Goal: Check status

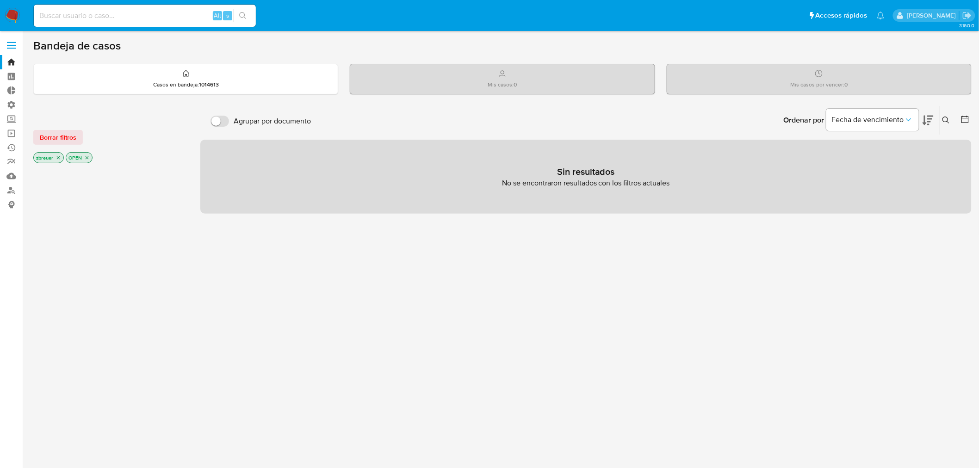
click at [43, 457] on div at bounding box center [109, 322] width 152 height 315
click at [138, 15] on input at bounding box center [145, 16] width 222 height 12
type input "zoebreuer"
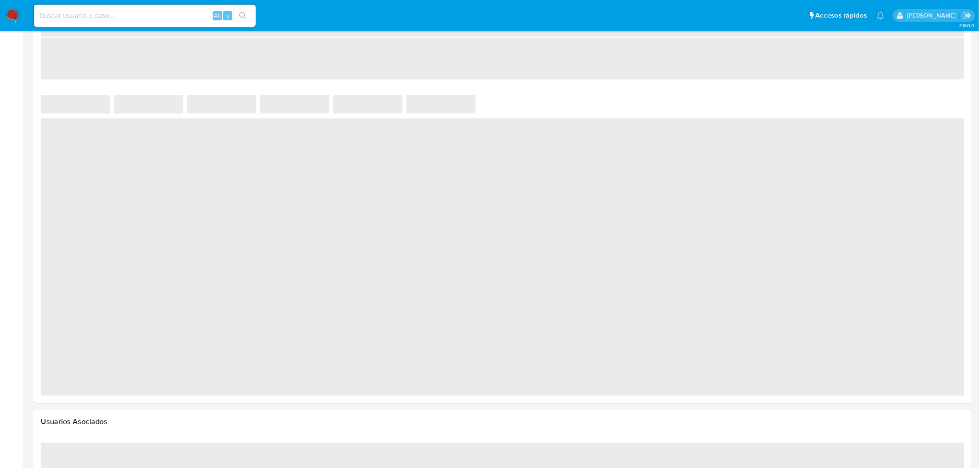
scroll to position [589, 0]
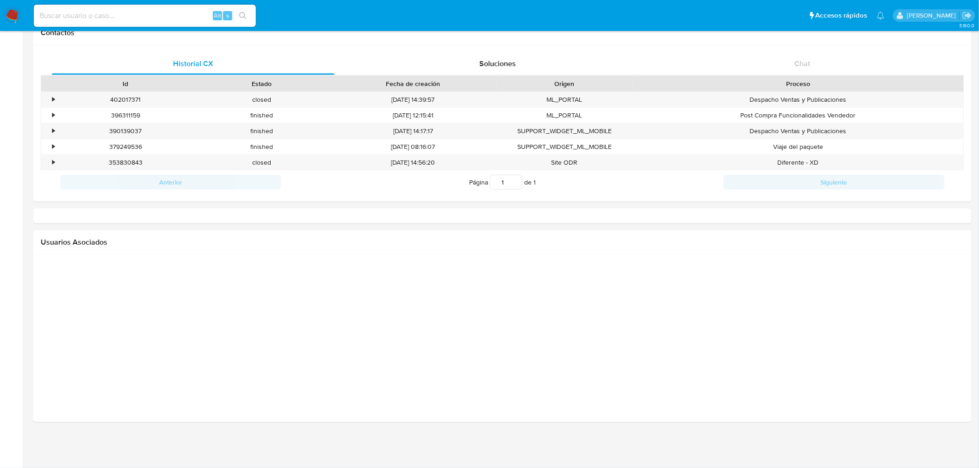
select select "10"
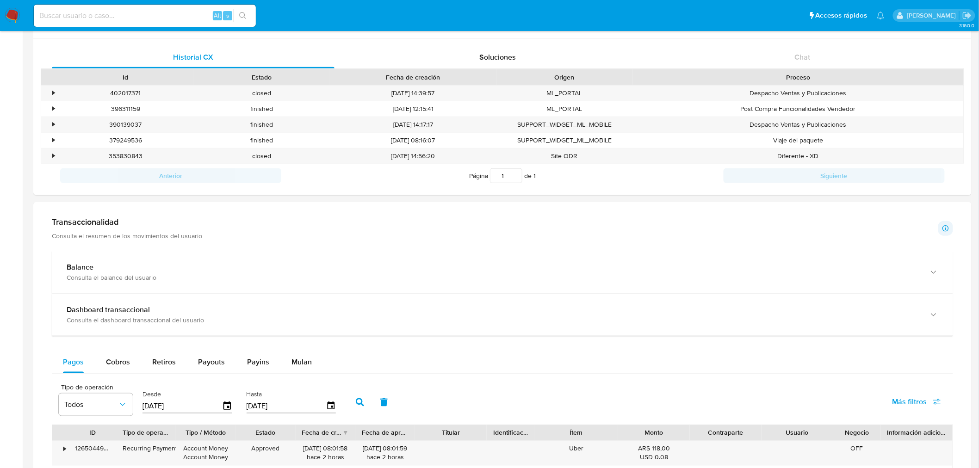
scroll to position [355, 0]
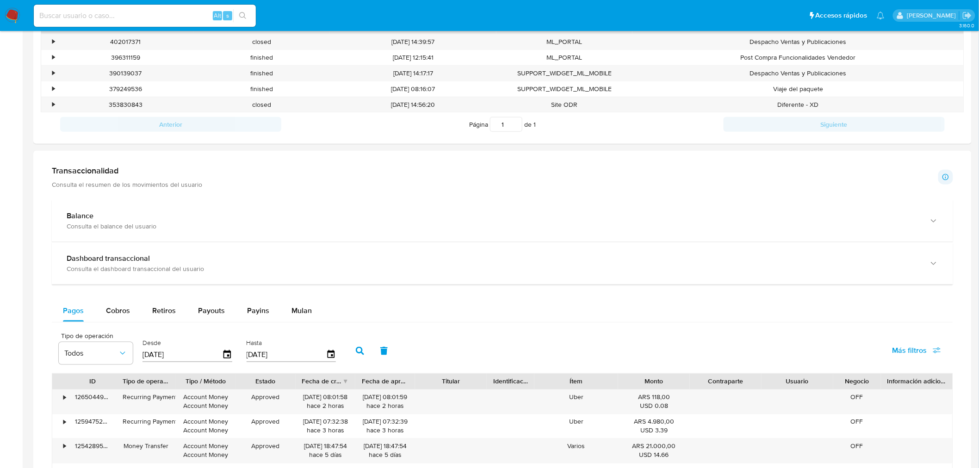
click at [448, 216] on div "Balance" at bounding box center [494, 216] width 854 height 9
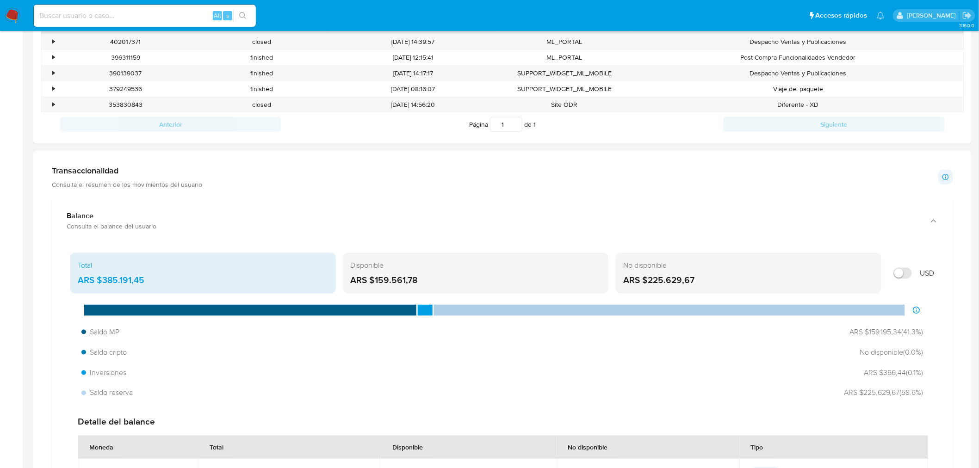
click at [448, 216] on div "Balance" at bounding box center [494, 216] width 854 height 9
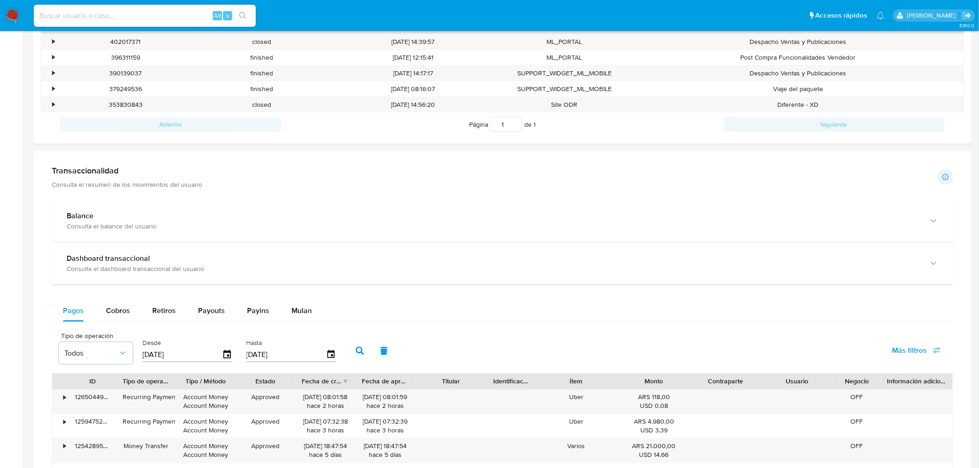
click at [448, 216] on div "Balance" at bounding box center [494, 216] width 854 height 9
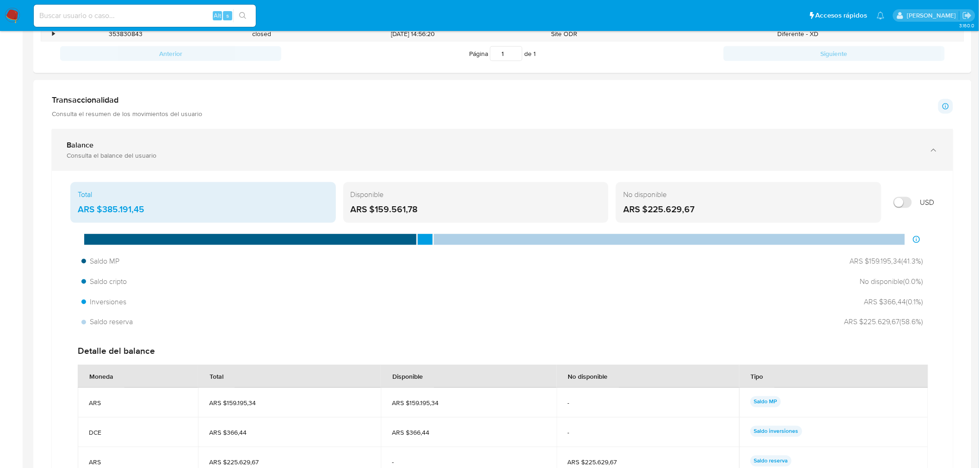
scroll to position [459, 0]
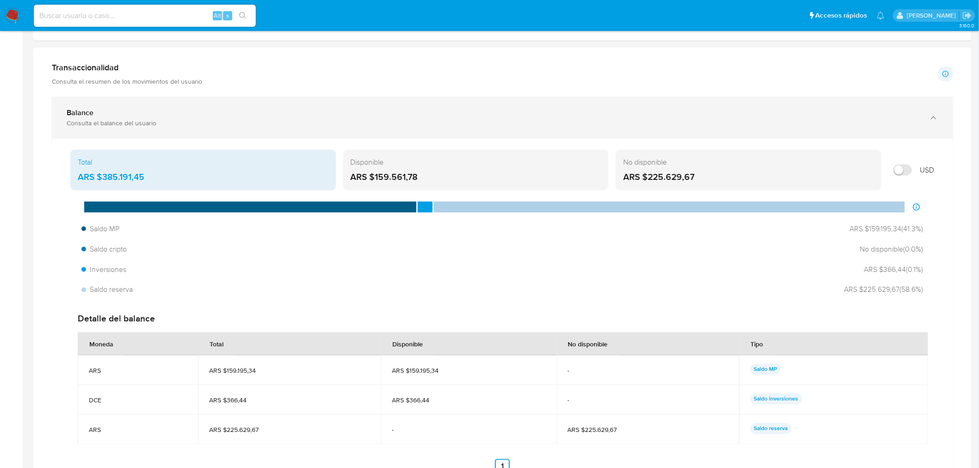
click at [940, 117] on div "Balance Consulta el balance del usuario" at bounding box center [503, 118] width 902 height 42
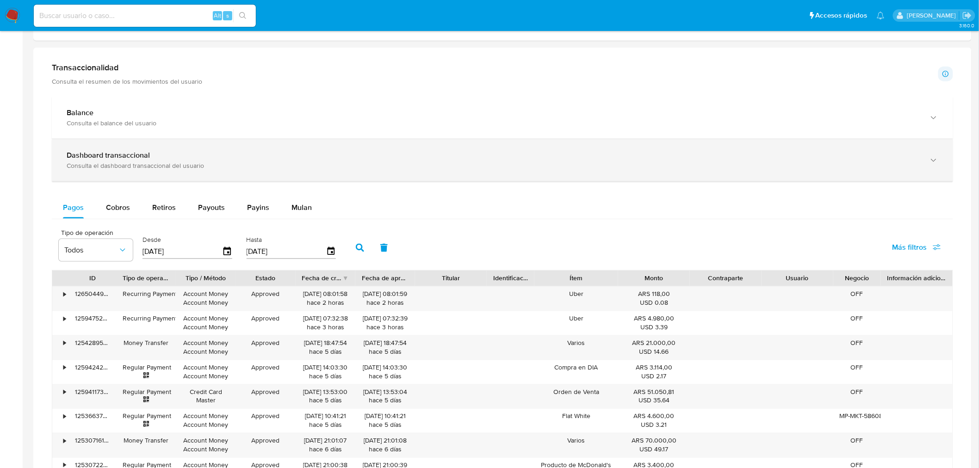
click at [386, 153] on div "Dashboard transaccional" at bounding box center [494, 155] width 854 height 9
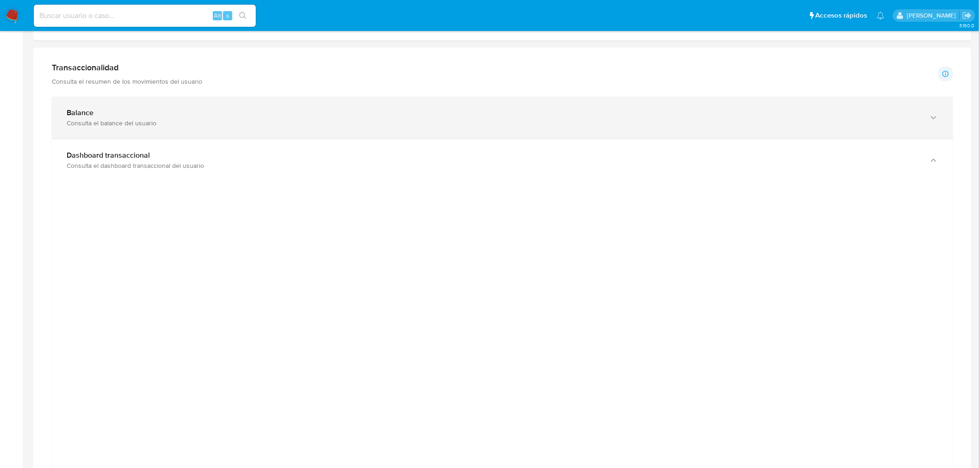
click at [145, 123] on div "Consulta el balance del usuario" at bounding box center [494, 123] width 854 height 8
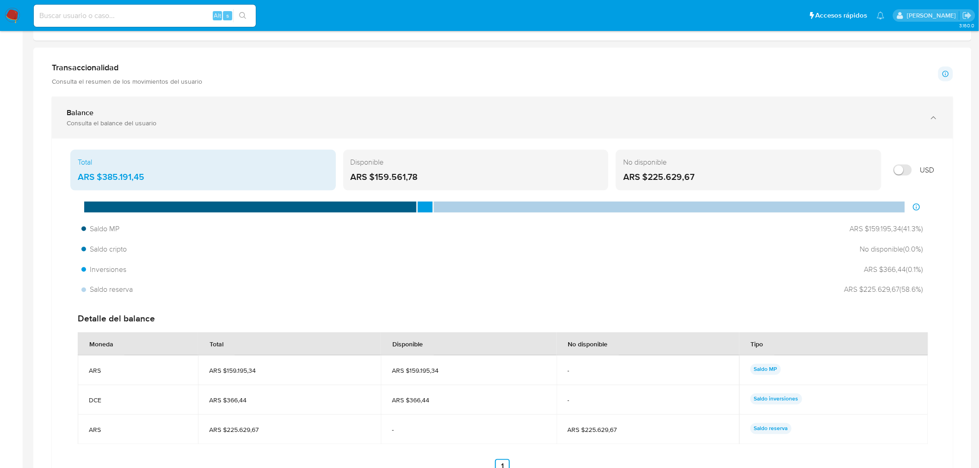
click at [923, 116] on div "Balance Consulta el balance del usuario" at bounding box center [503, 118] width 902 height 42
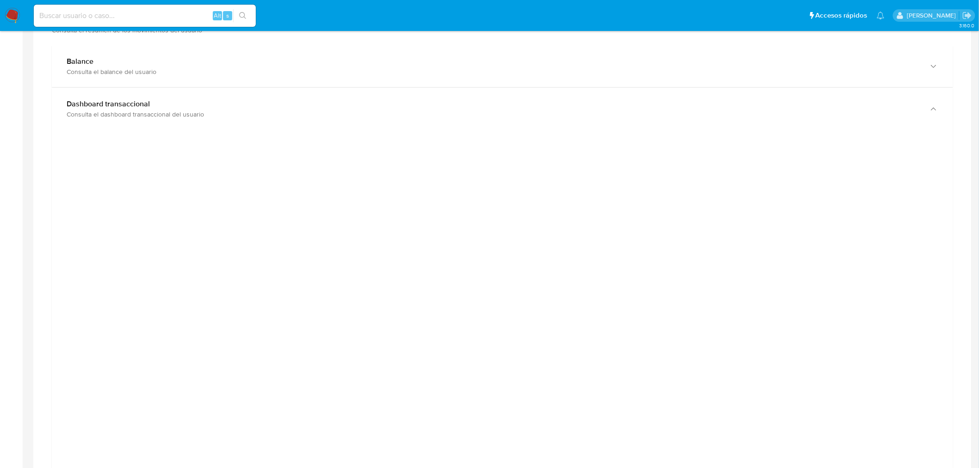
scroll to position [407, 0]
